Goal: Find contact information: Find contact information

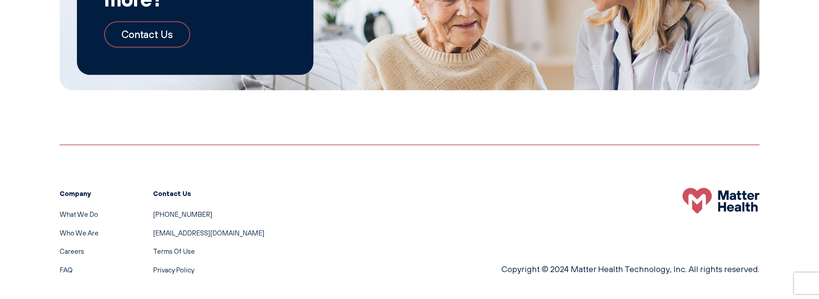
scroll to position [1113, 0]
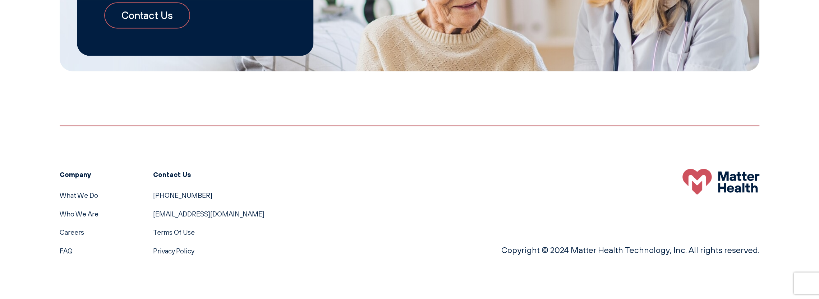
click at [84, 215] on link "Who We Are" at bounding box center [79, 214] width 39 height 8
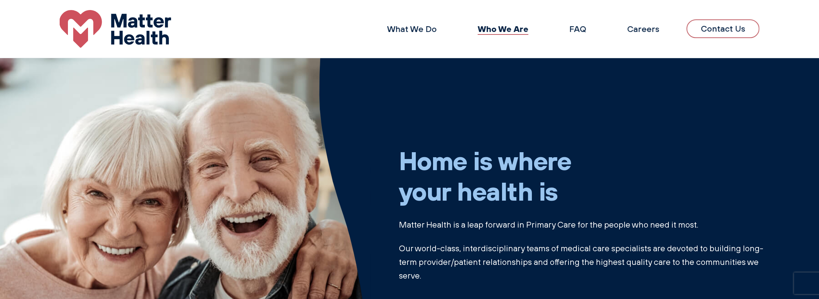
click at [729, 28] on link "Contact Us" at bounding box center [723, 28] width 73 height 19
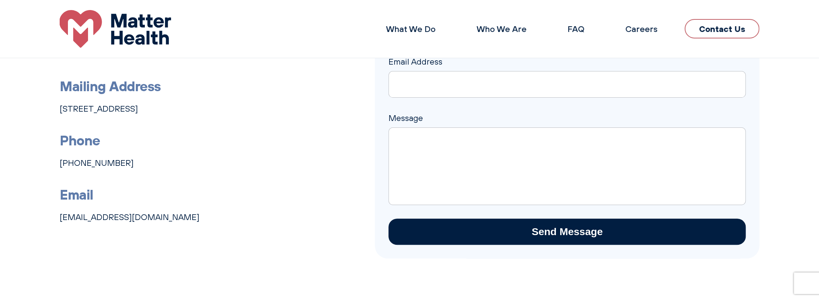
scroll to position [143, 0]
